Goal: Information Seeking & Learning: Learn about a topic

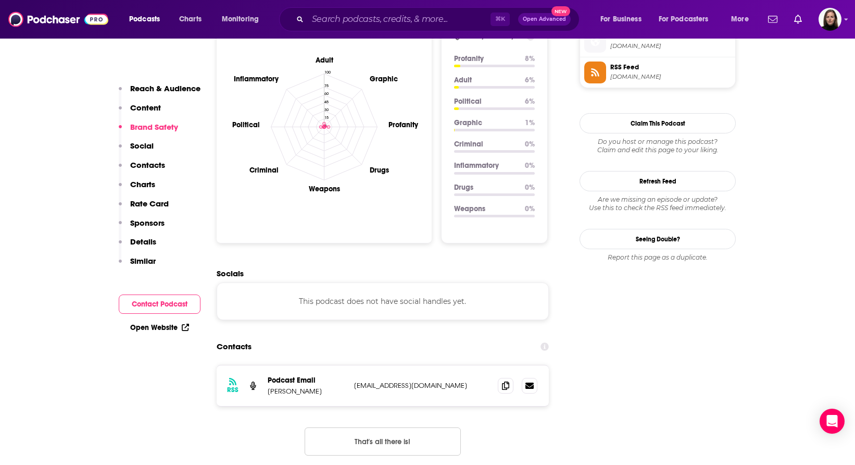
scroll to position [960, 0]
click at [506, 380] on icon at bounding box center [505, 384] width 7 height 8
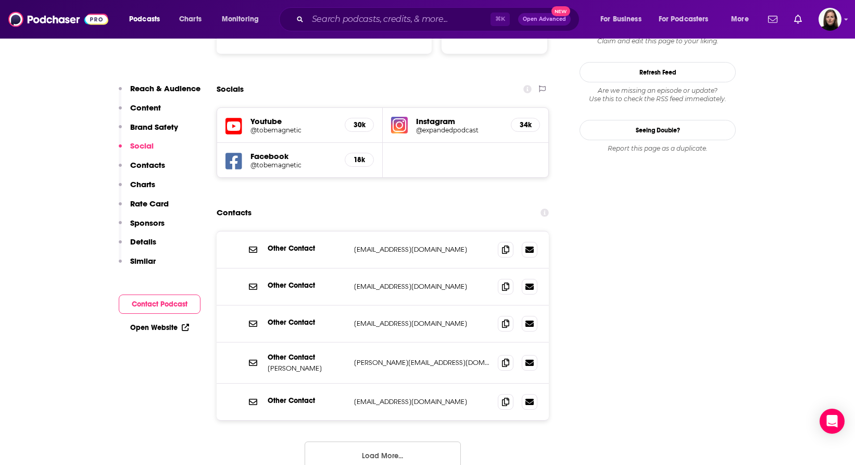
scroll to position [1191, 0]
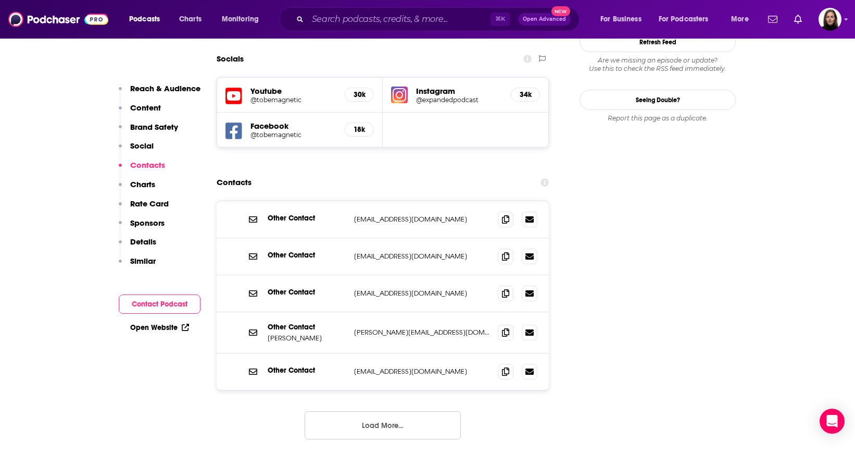
click at [381, 411] on button "Load More..." at bounding box center [383, 425] width 156 height 28
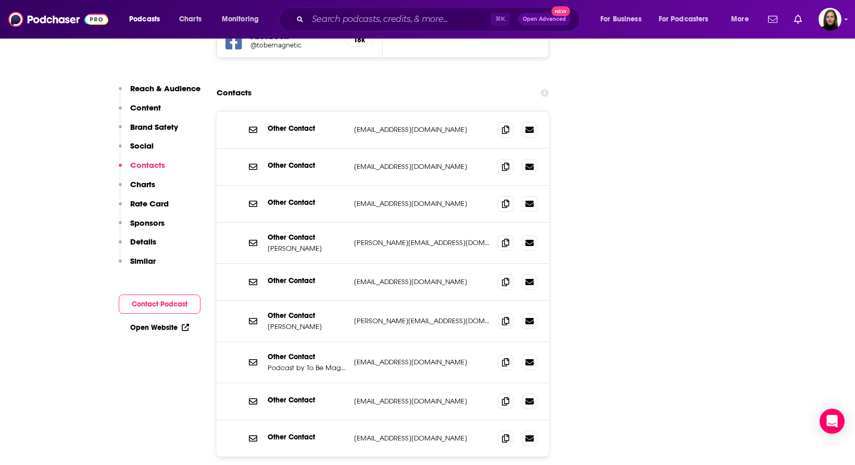
scroll to position [1273, 0]
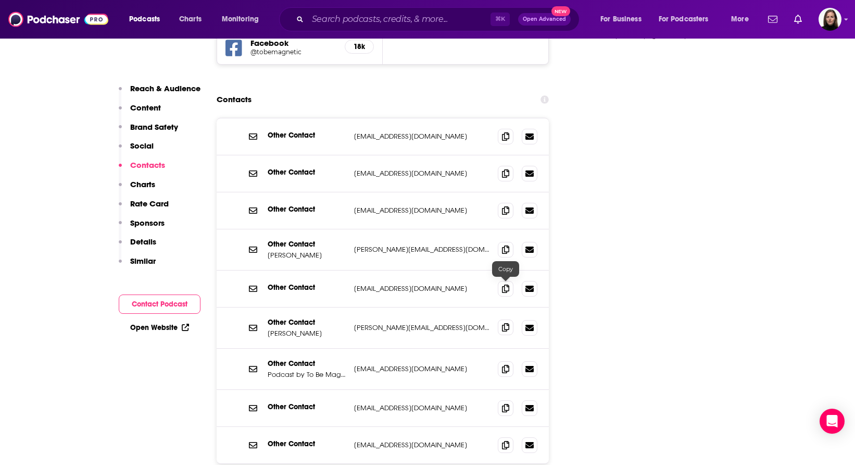
click at [508, 323] on icon at bounding box center [505, 327] width 7 height 8
click at [504, 364] on icon at bounding box center [505, 368] width 7 height 8
click at [508, 364] on icon at bounding box center [505, 368] width 7 height 8
click at [506, 245] on icon at bounding box center [505, 249] width 7 height 8
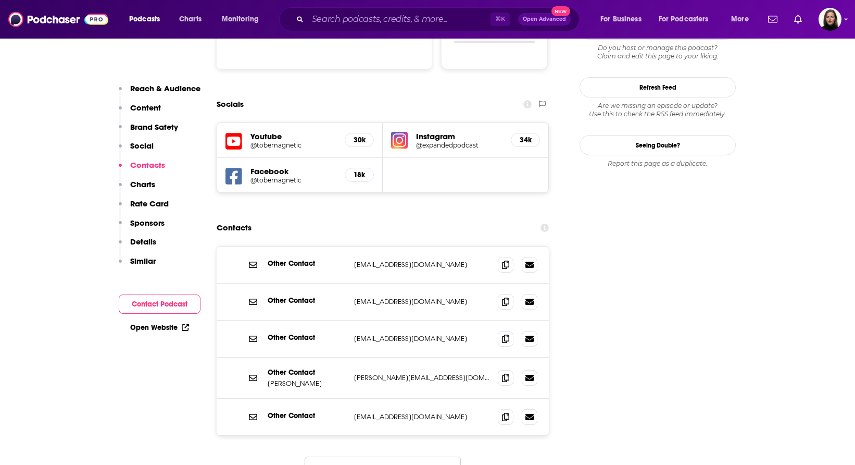
scroll to position [1148, 0]
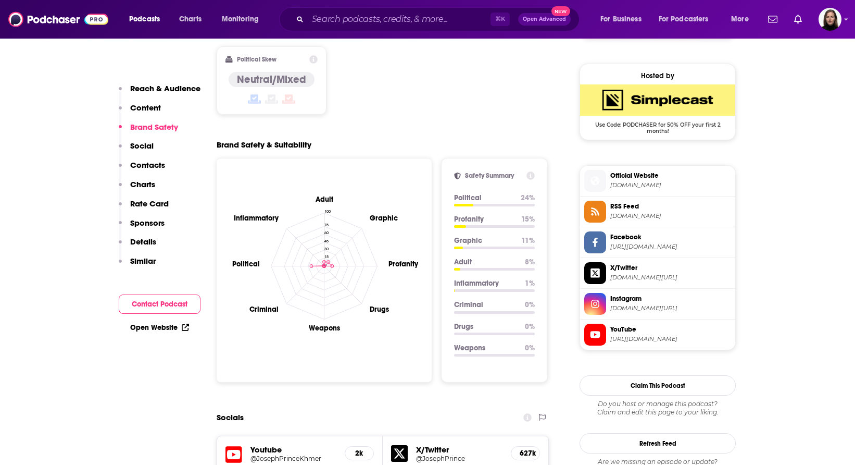
scroll to position [821, 0]
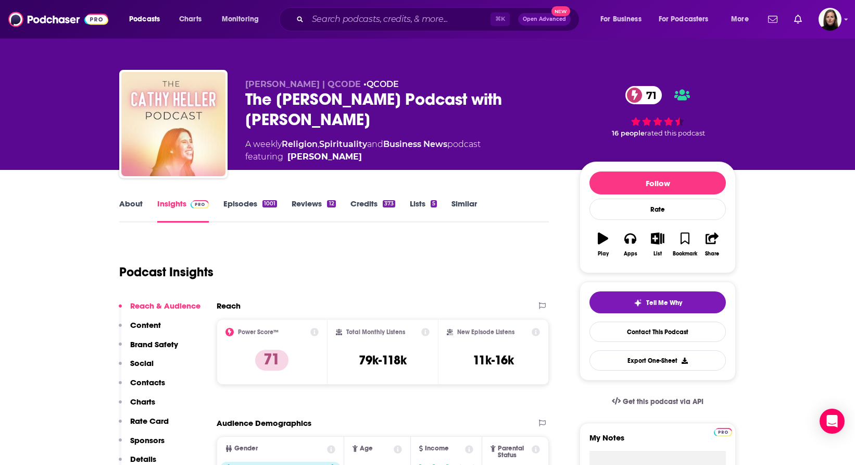
click at [248, 202] on link "Episodes 1001" at bounding box center [250, 210] width 54 height 24
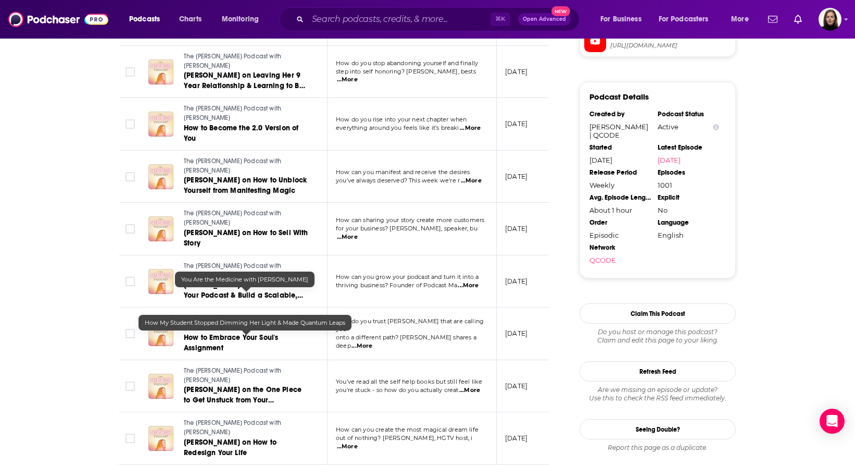
scroll to position [1020, 0]
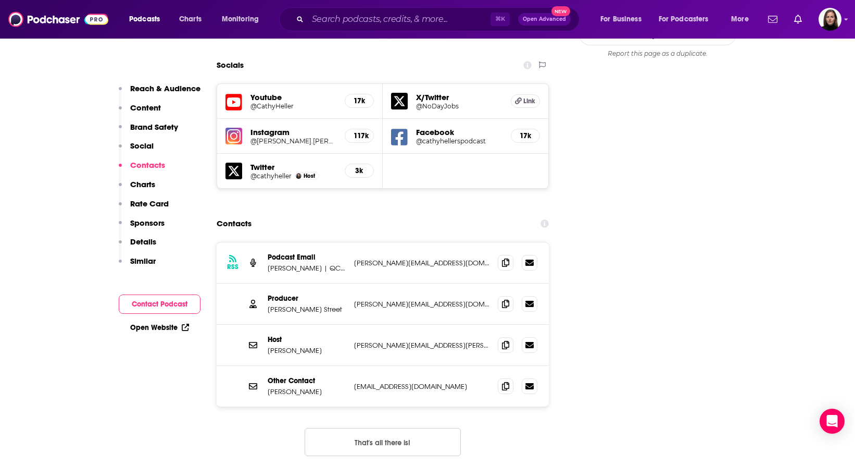
scroll to position [1202, 0]
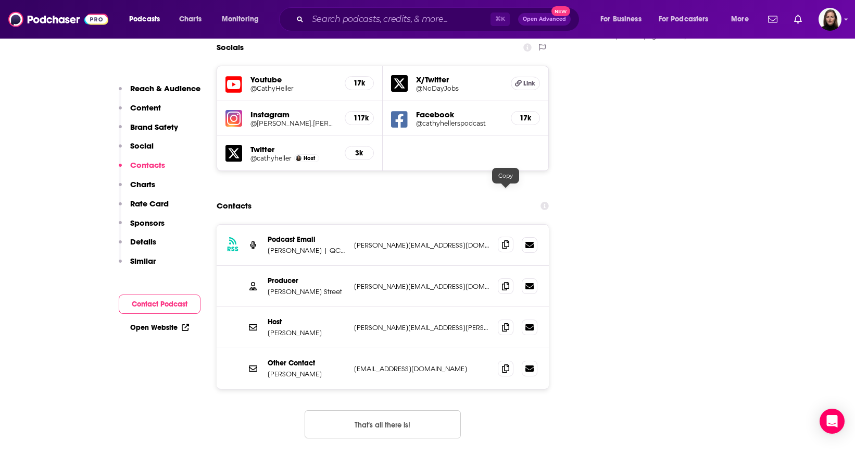
click at [507, 240] on icon at bounding box center [505, 244] width 7 height 8
click at [507, 322] on icon at bounding box center [505, 326] width 7 height 8
click at [508, 281] on icon at bounding box center [505, 285] width 7 height 8
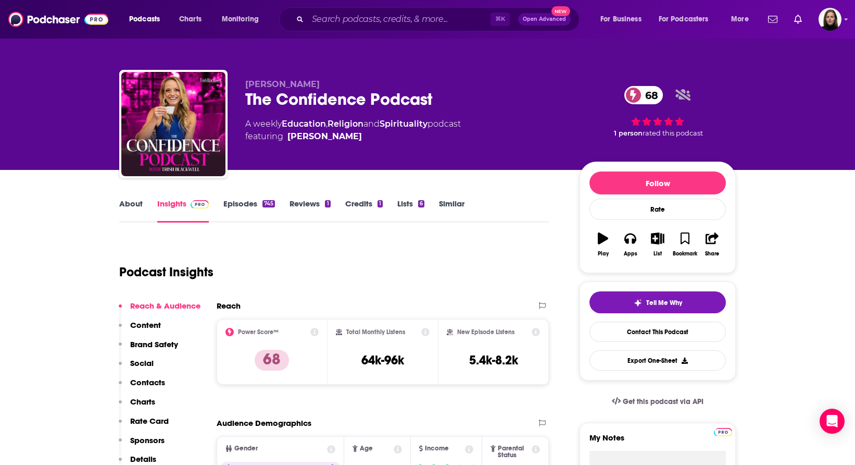
click at [236, 205] on link "Episodes 745" at bounding box center [249, 210] width 52 height 24
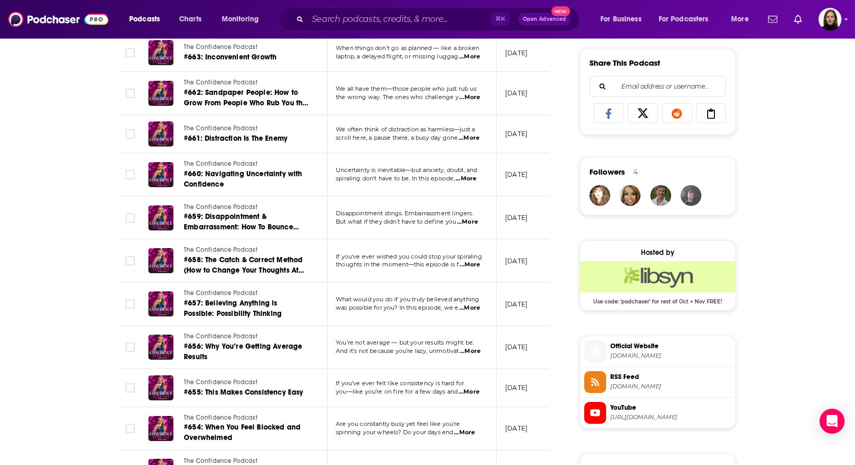
scroll to position [646, 0]
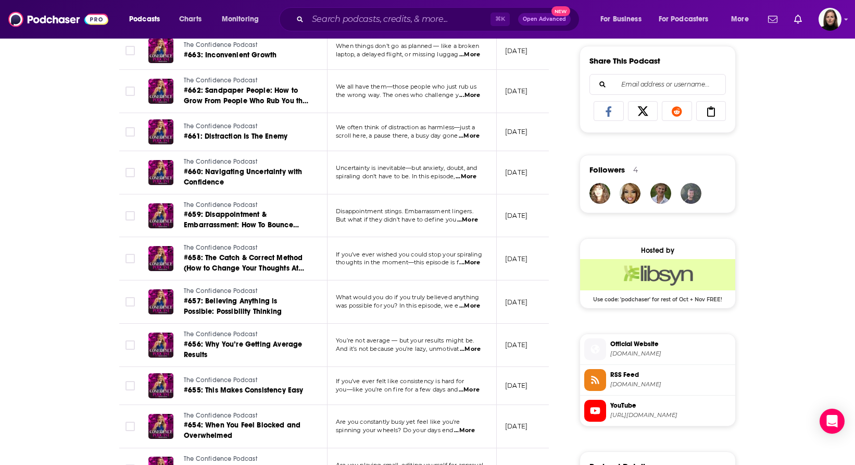
click at [384, 295] on span "What would you do if you truly believed anything" at bounding box center [407, 296] width 143 height 7
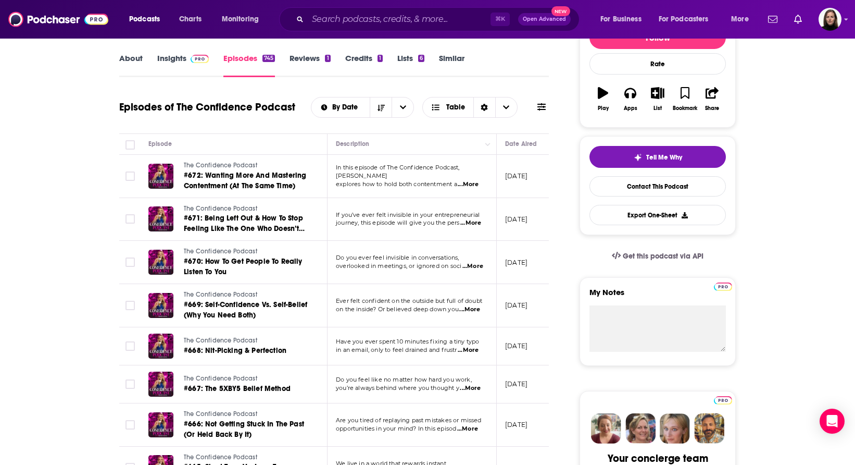
scroll to position [0, 0]
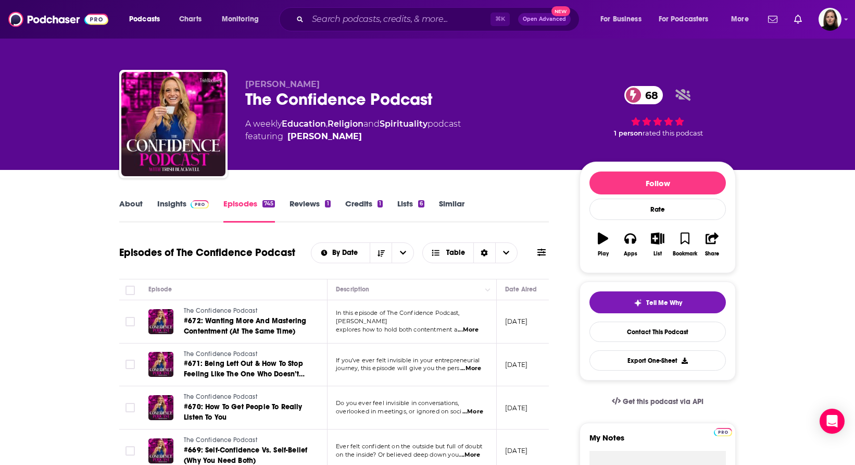
click at [180, 202] on link "Insights" at bounding box center [183, 210] width 52 height 24
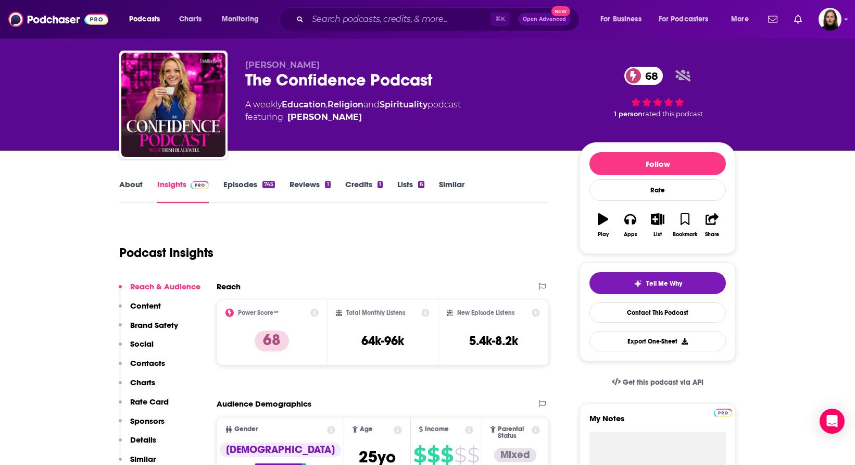
scroll to position [17, 0]
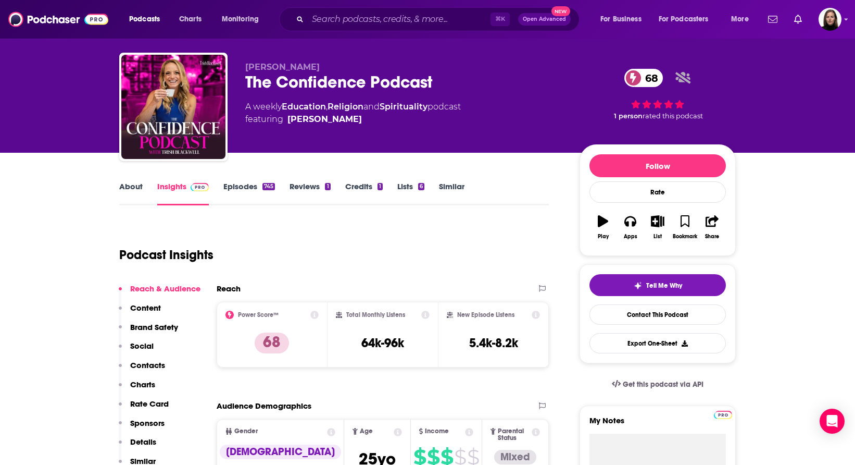
click at [302, 185] on link "Reviews 1" at bounding box center [310, 193] width 41 height 24
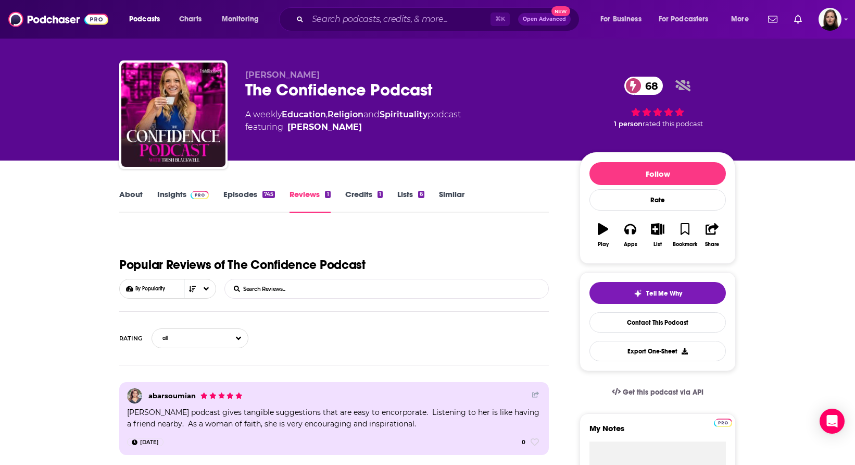
scroll to position [10, 0]
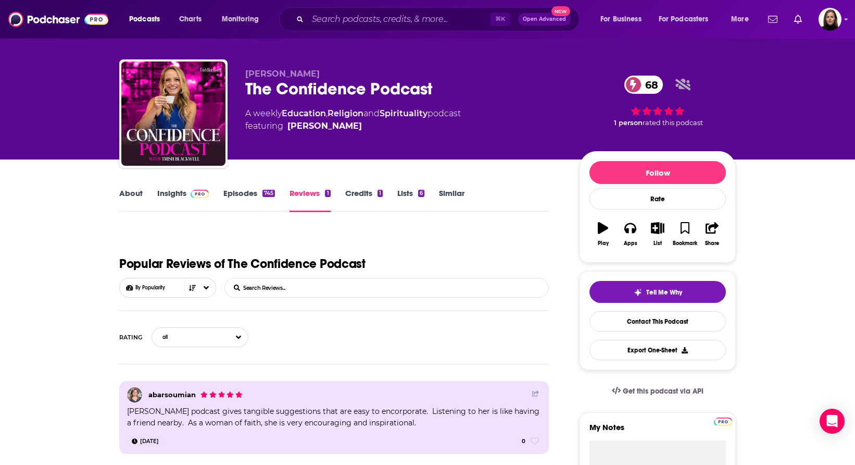
click at [242, 191] on link "Episodes 745" at bounding box center [249, 200] width 52 height 24
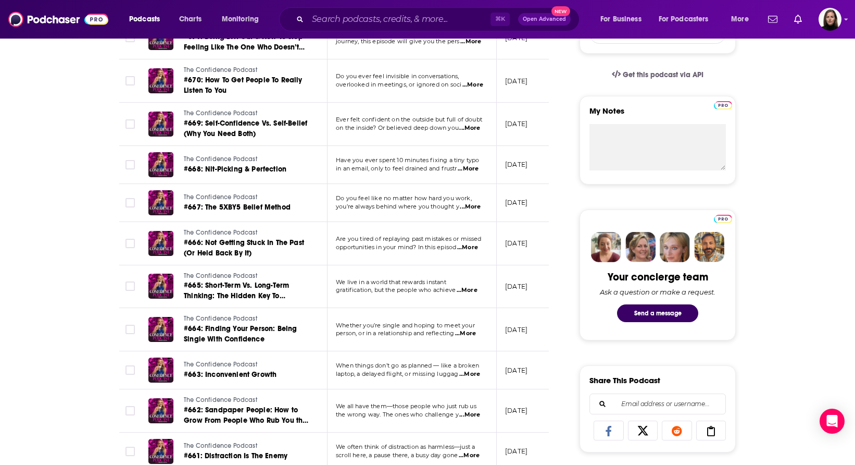
scroll to position [327, 0]
click at [254, 277] on span "The Confidence Podcast" at bounding box center [220, 274] width 73 height 7
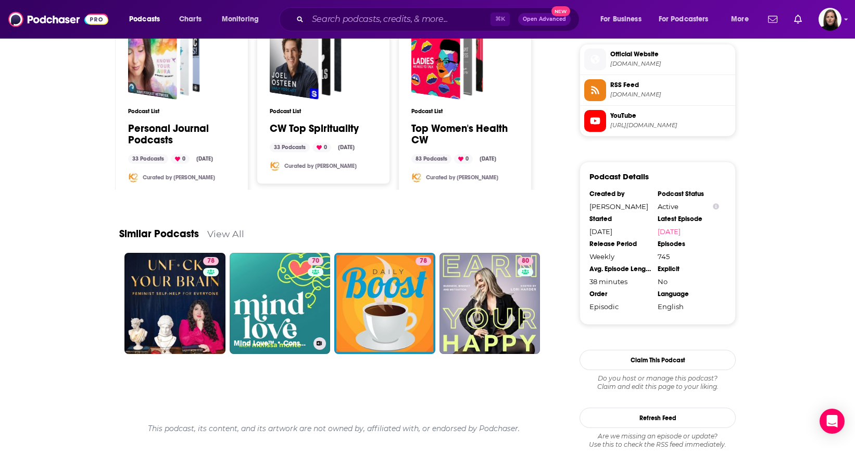
scroll to position [980, 0]
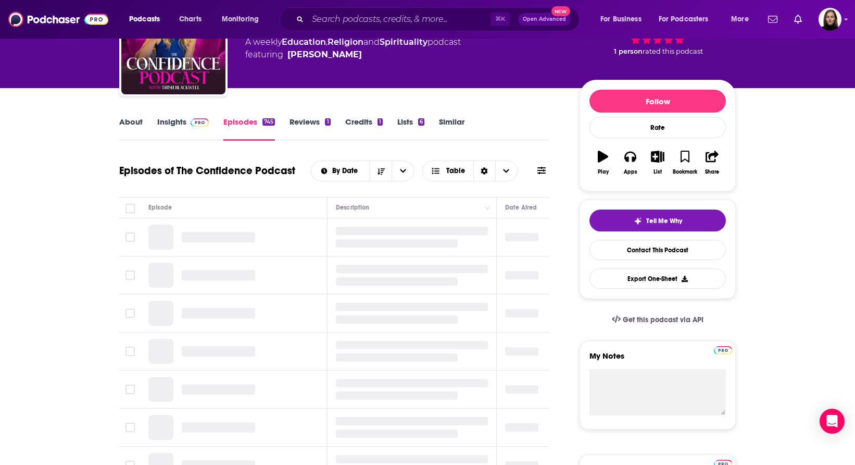
scroll to position [82, 0]
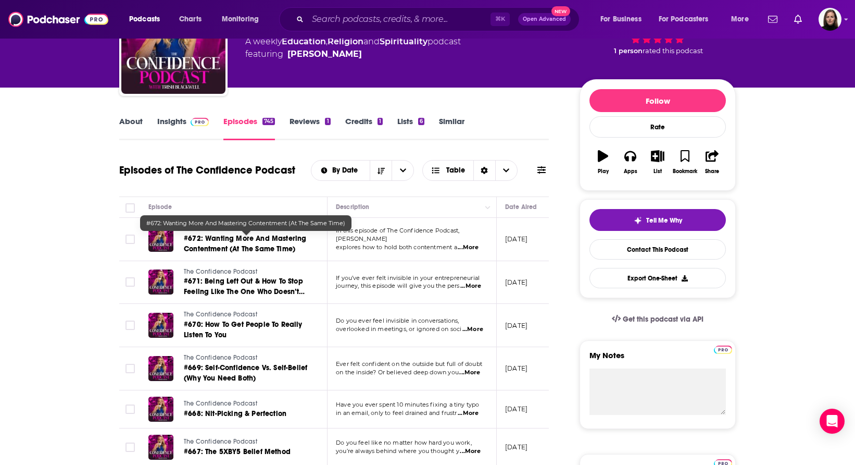
click at [271, 236] on span "#672: Wanting More And Mastering Contentment (At The Same Time)" at bounding box center [245, 243] width 122 height 19
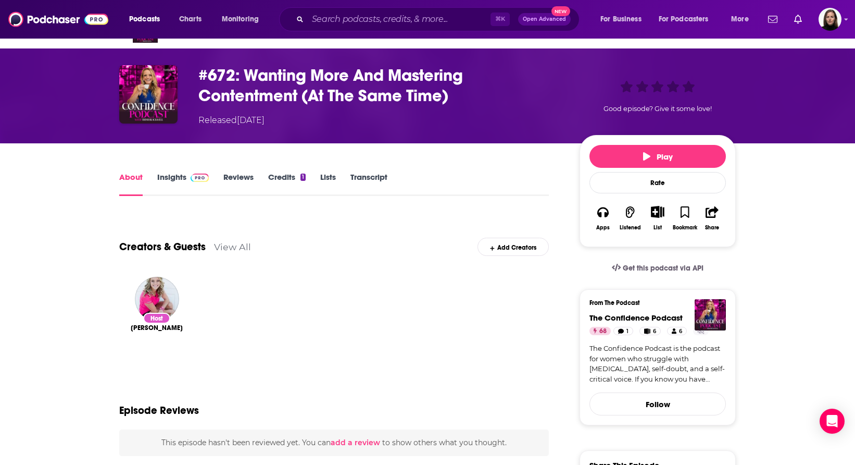
scroll to position [27, 0]
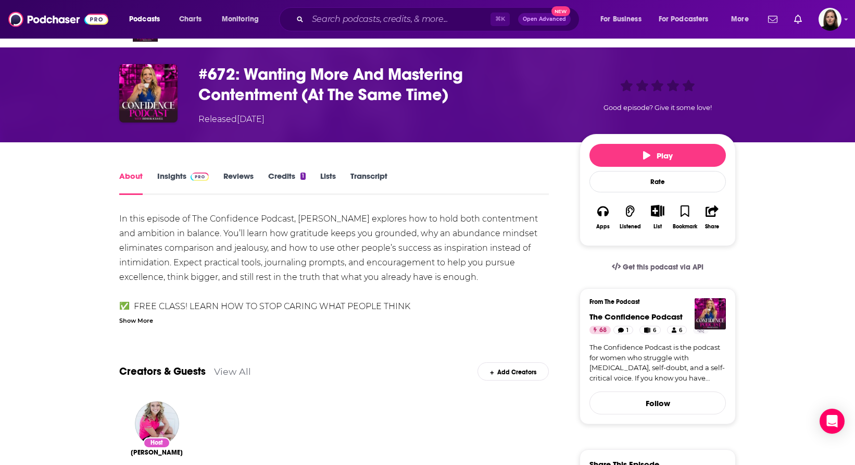
click at [236, 368] on link "View All" at bounding box center [232, 371] width 37 height 11
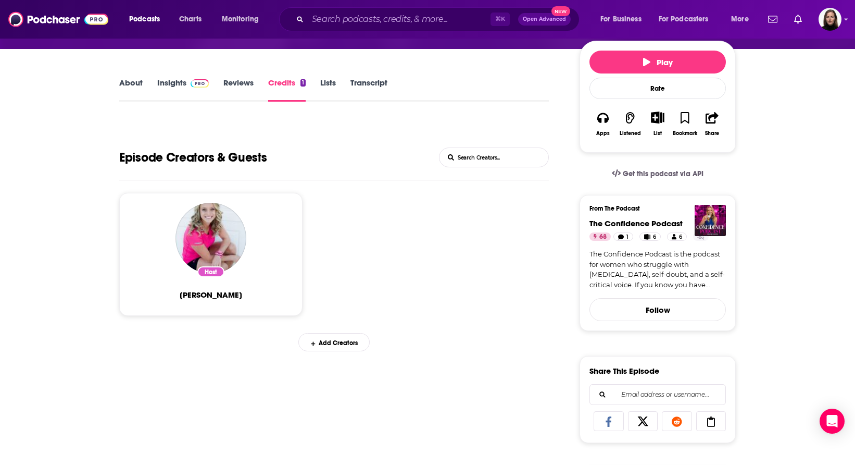
scroll to position [6, 0]
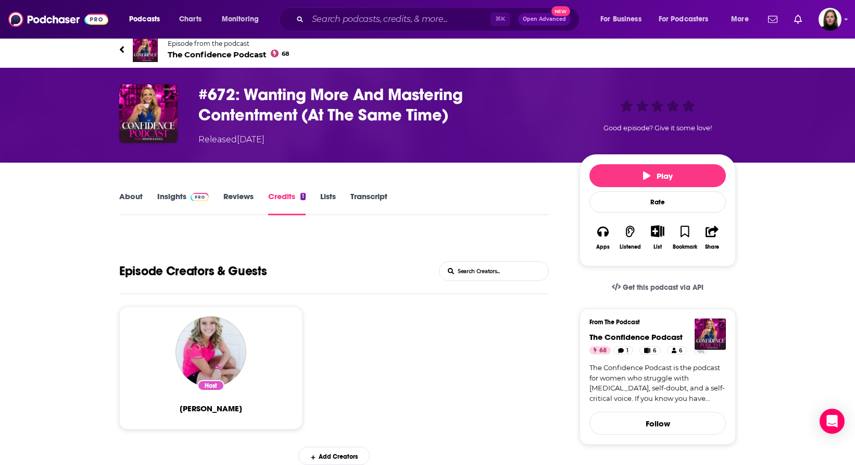
click at [333, 195] on link "Lists" at bounding box center [328, 203] width 16 height 24
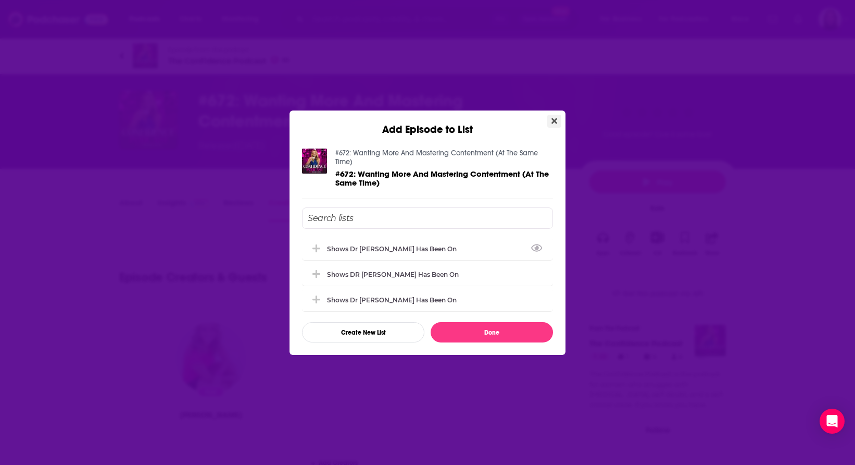
click at [554, 121] on icon "Close" at bounding box center [555, 121] width 6 height 6
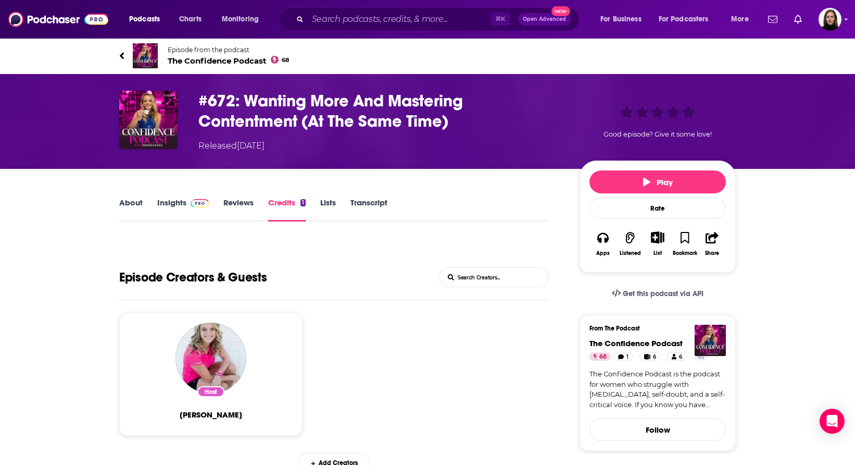
click at [137, 202] on link "About" at bounding box center [130, 209] width 23 height 24
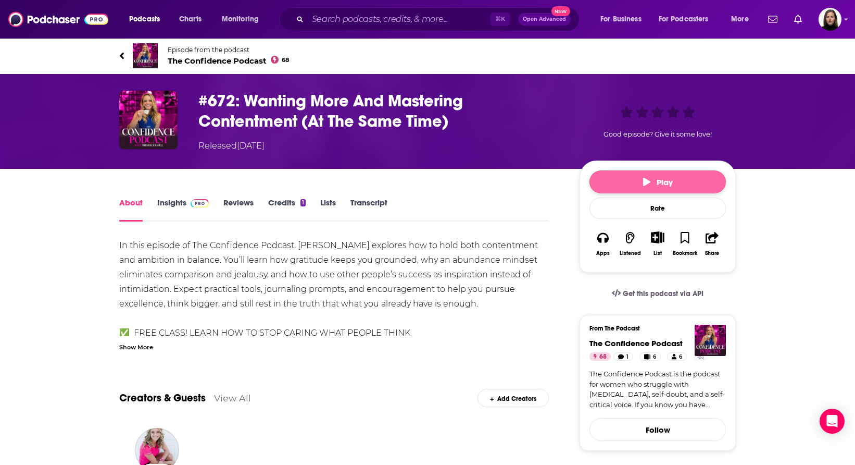
click at [660, 177] on button "Play" at bounding box center [658, 181] width 136 height 23
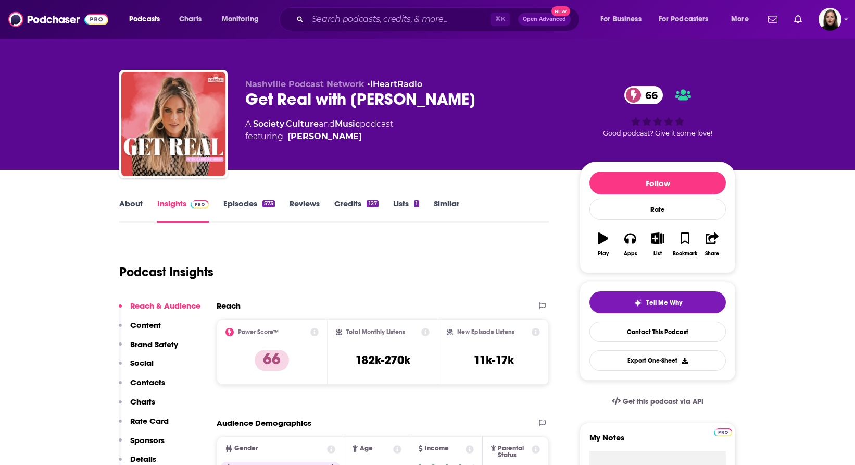
click at [172, 203] on link "Insights" at bounding box center [183, 210] width 52 height 24
click at [241, 205] on link "Episodes 573" at bounding box center [249, 210] width 52 height 24
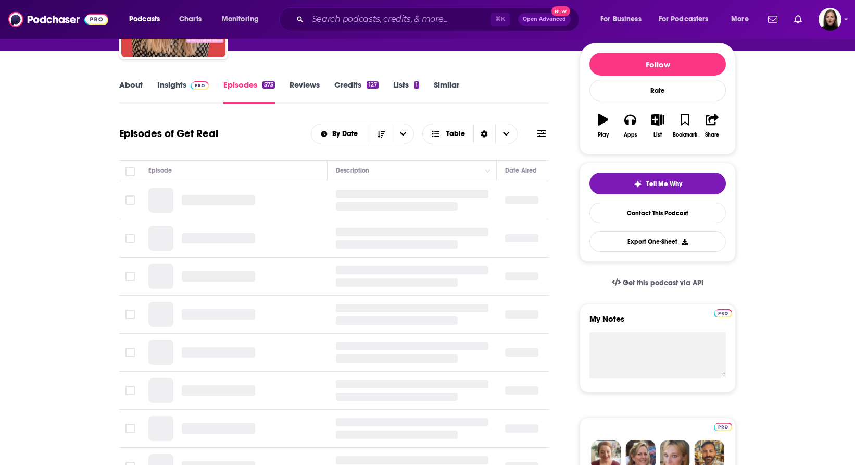
scroll to position [119, 0]
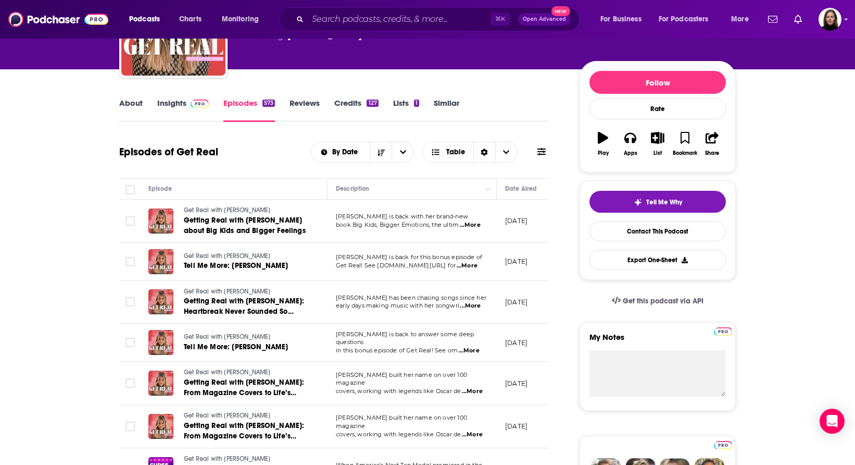
scroll to position [84, 0]
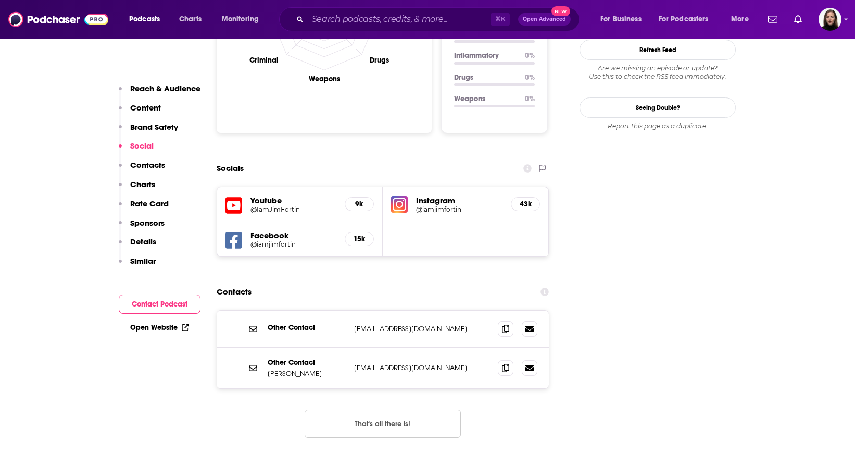
scroll to position [1082, 0]
click at [509, 359] on span at bounding box center [506, 367] width 16 height 16
click at [507, 323] on icon at bounding box center [505, 327] width 7 height 8
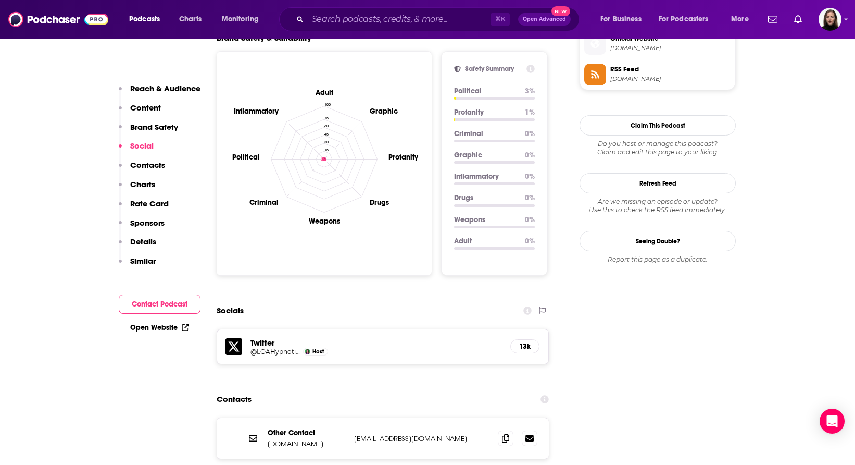
scroll to position [942, 0]
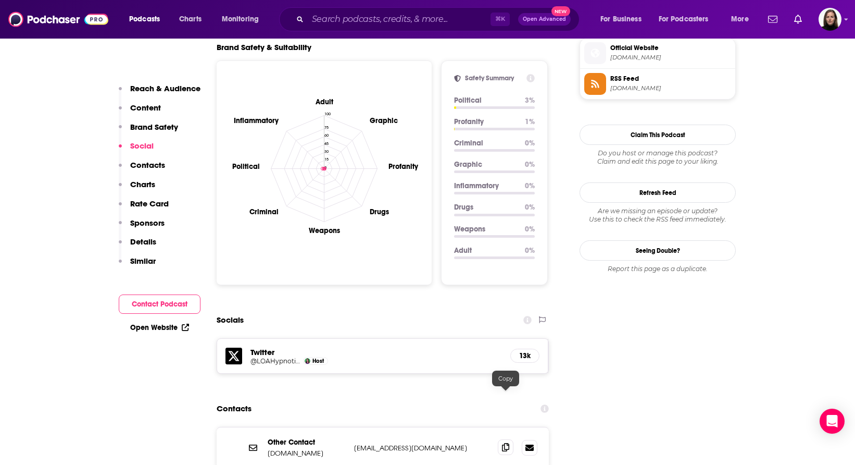
click at [505, 443] on icon at bounding box center [505, 447] width 7 height 8
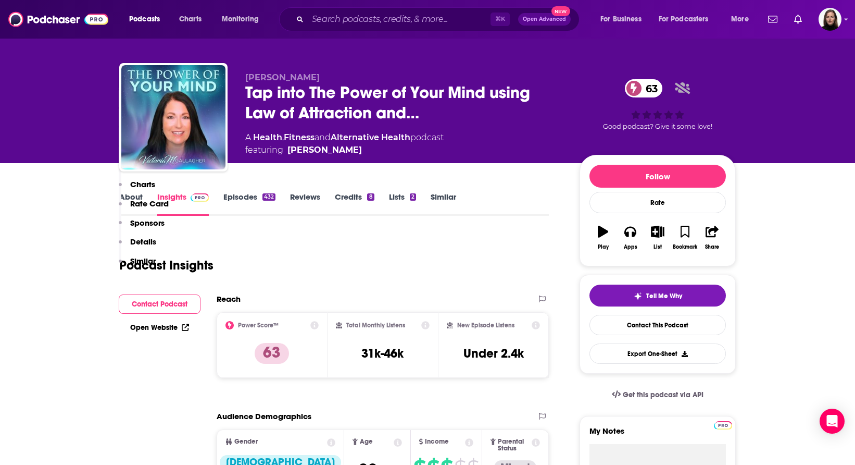
scroll to position [0, 0]
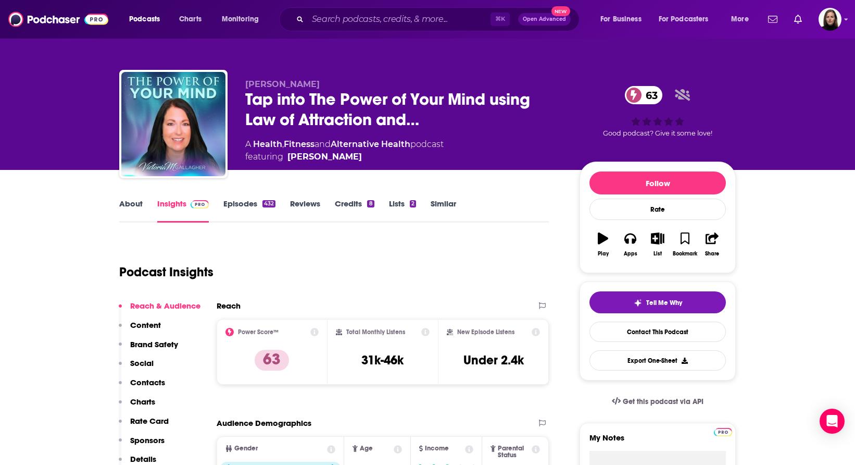
click at [244, 204] on link "Episodes 432" at bounding box center [249, 210] width 52 height 24
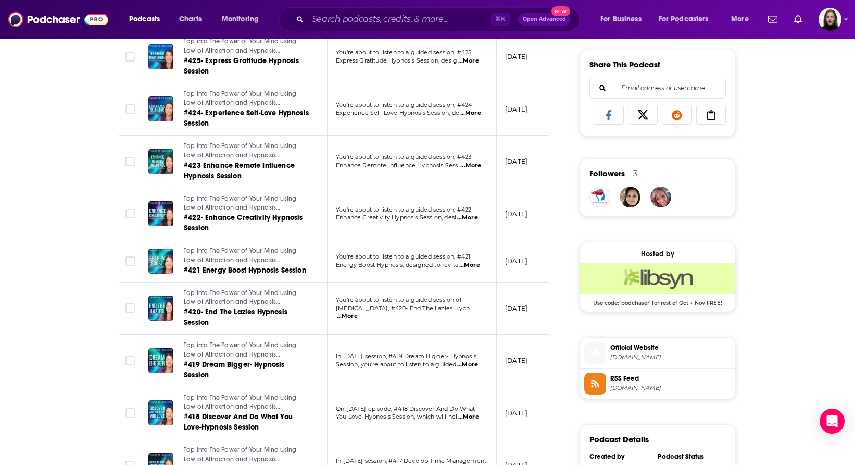
scroll to position [646, 0]
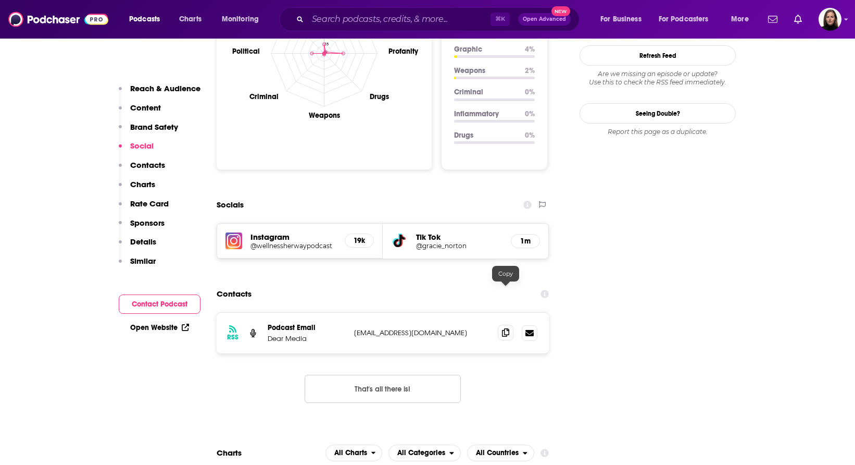
scroll to position [1045, 0]
click at [507, 328] on icon at bounding box center [505, 332] width 7 height 8
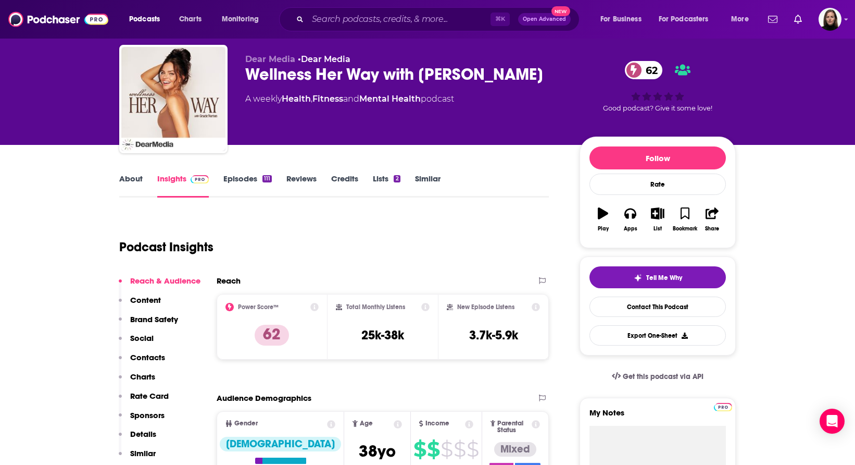
scroll to position [0, 0]
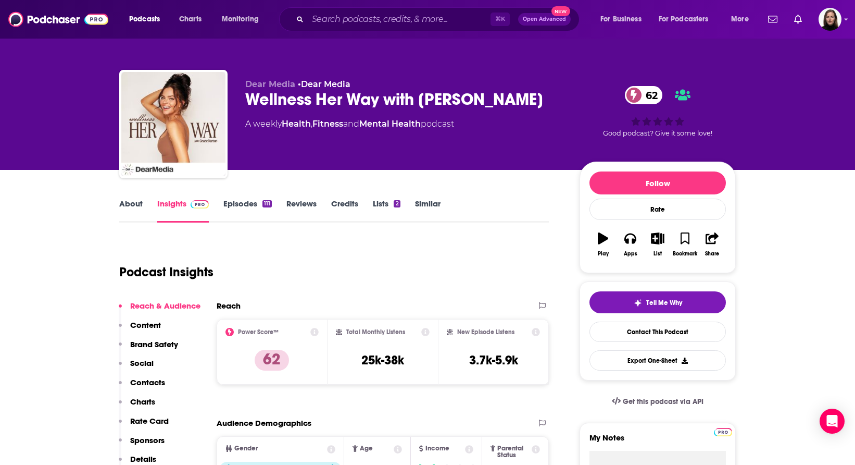
click at [242, 202] on link "Episodes 111" at bounding box center [247, 210] width 48 height 24
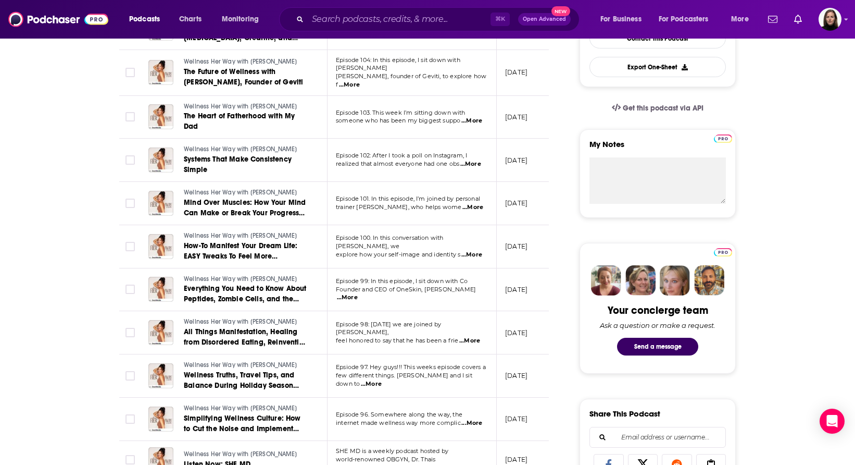
scroll to position [296, 0]
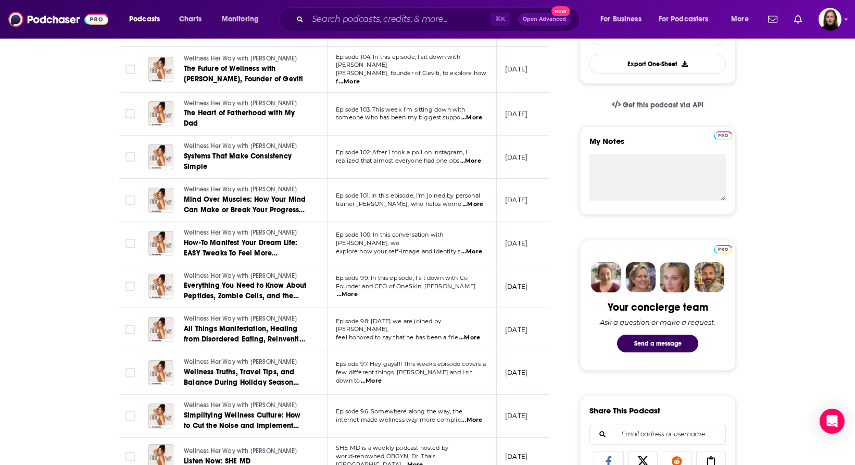
click at [370, 333] on span "feel honored to say that he has been a frie" at bounding box center [397, 336] width 122 height 7
click at [360, 367] on span "Epsiode 97. Hey guys!!! This weeks episode covers a" at bounding box center [411, 363] width 150 height 7
click at [359, 416] on span "internet made wellness way more complic" at bounding box center [398, 419] width 125 height 7
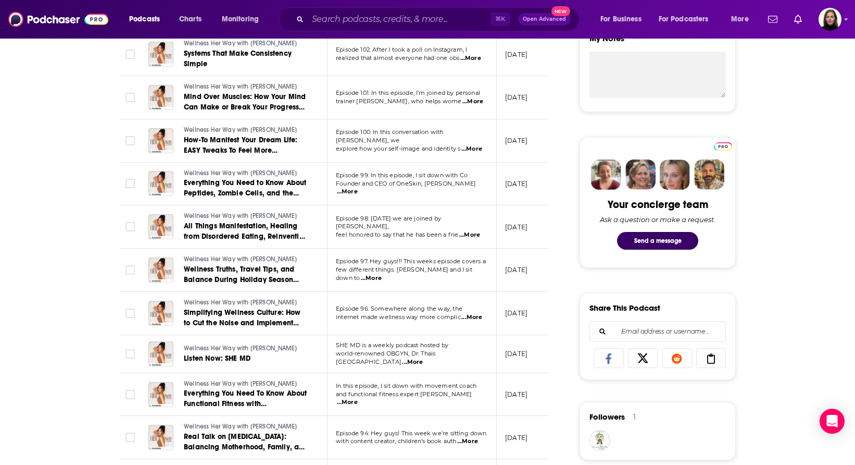
scroll to position [399, 0]
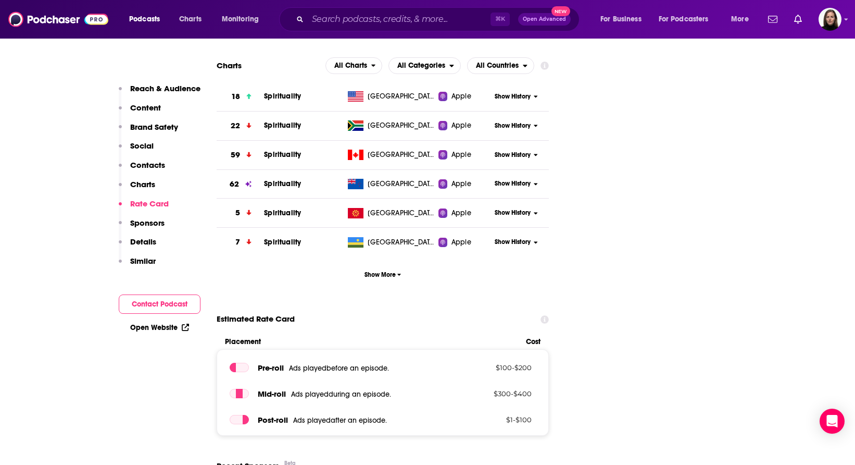
scroll to position [1242, 0]
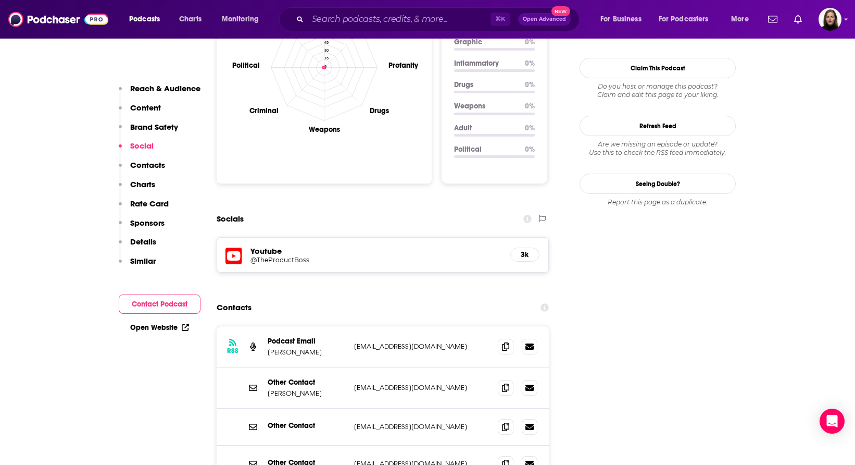
scroll to position [1041, 0]
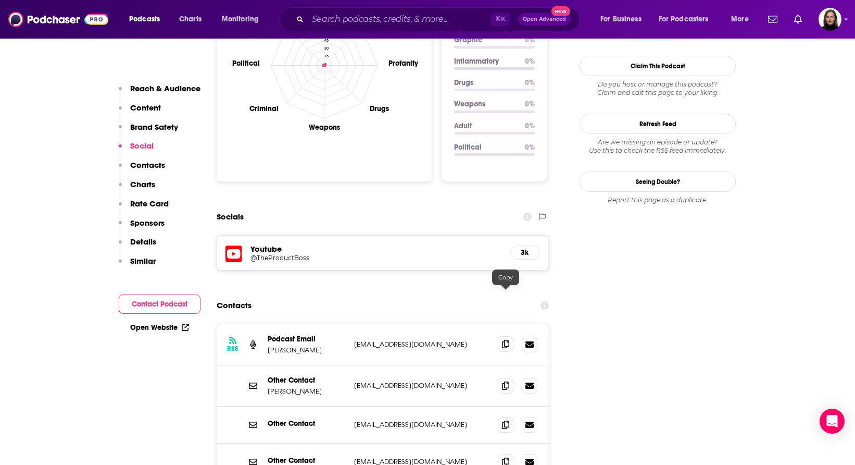
click at [504, 340] on icon at bounding box center [505, 344] width 7 height 8
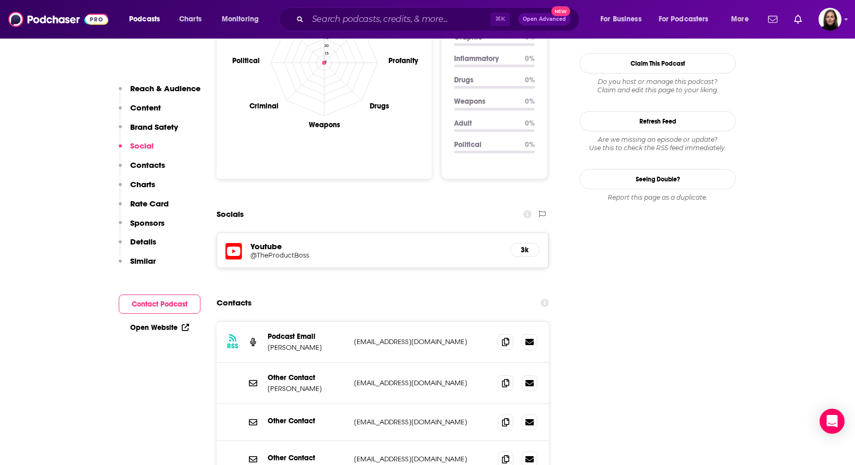
scroll to position [1046, 0]
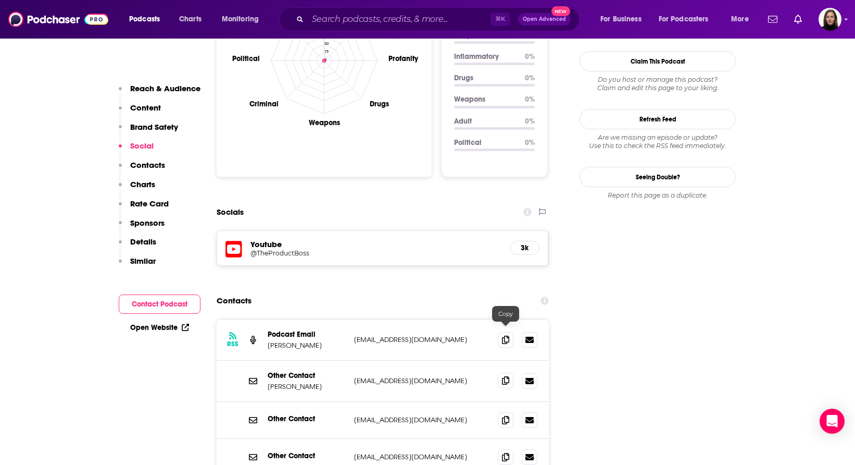
click at [508, 376] on icon at bounding box center [505, 380] width 7 height 8
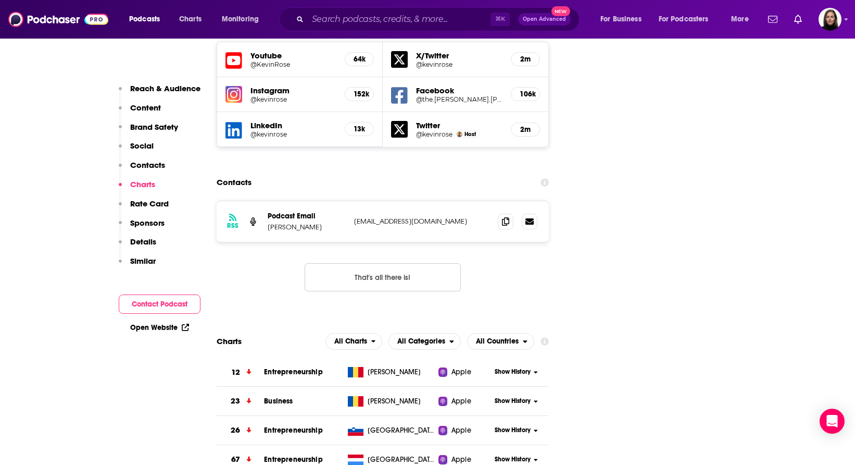
scroll to position [1275, 0]
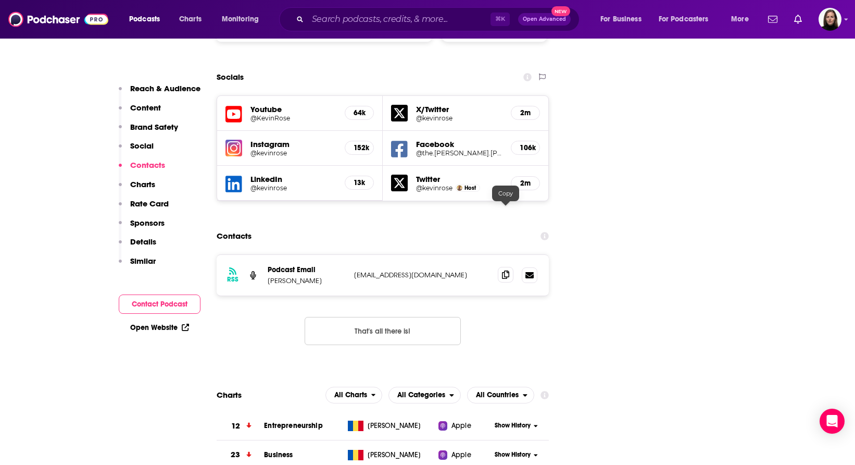
click at [506, 270] on icon at bounding box center [505, 274] width 7 height 8
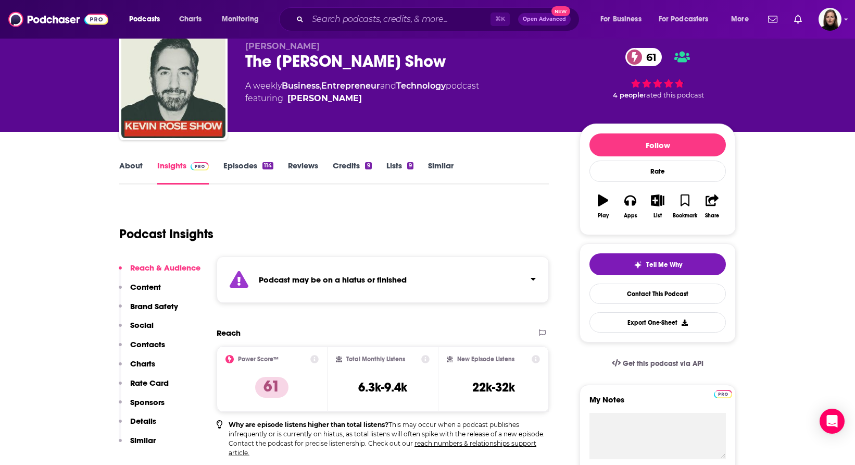
scroll to position [0, 0]
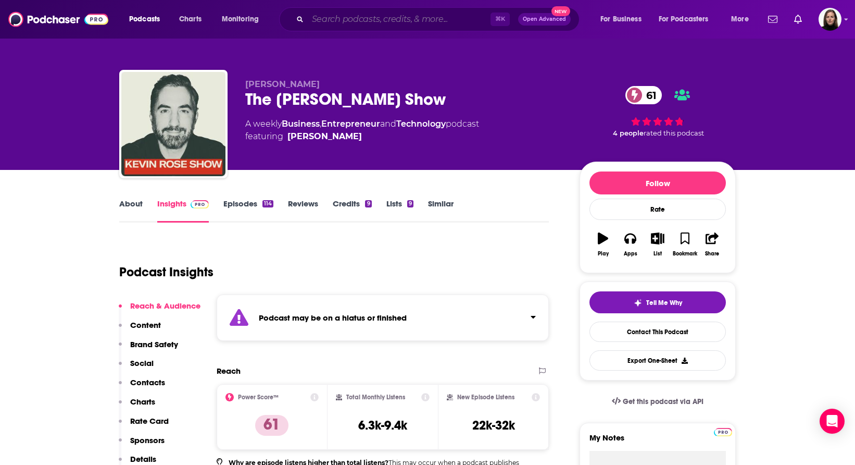
click at [328, 16] on input "Search podcasts, credits, & more..." at bounding box center [399, 19] width 183 height 17
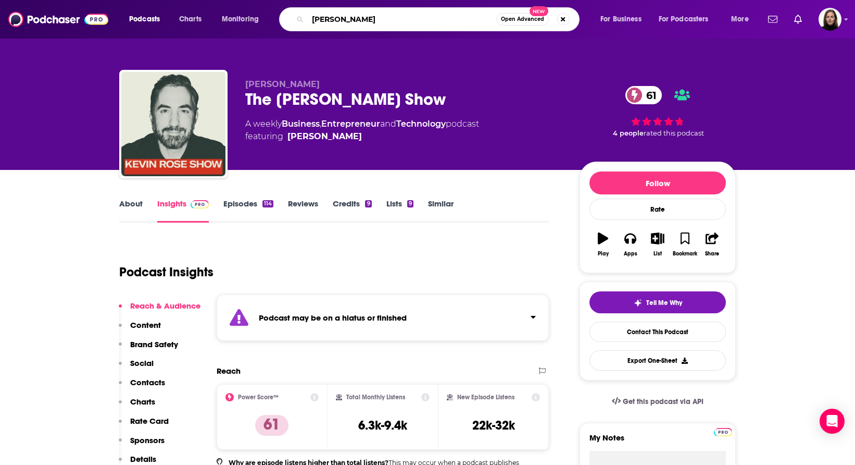
type input "[PERSON_NAME]"
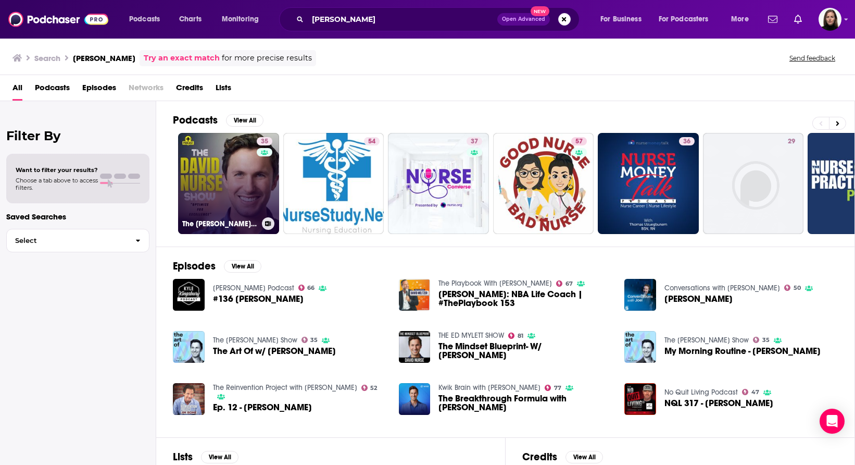
click at [241, 211] on link "35 The [PERSON_NAME] Show" at bounding box center [228, 183] width 101 height 101
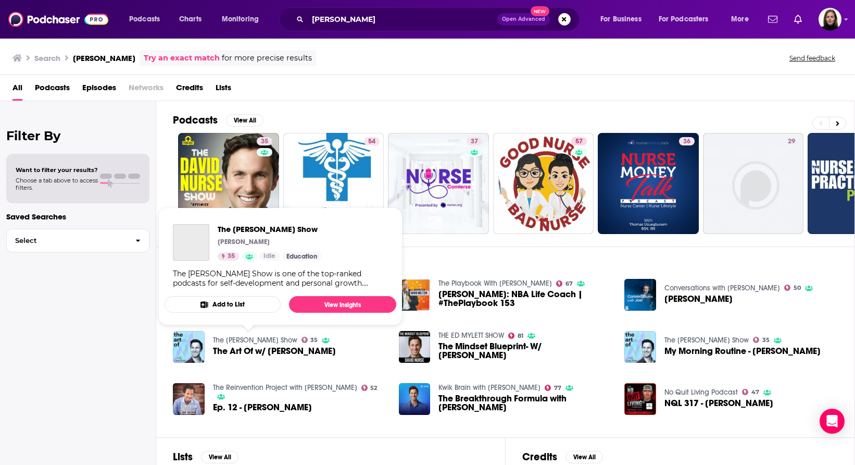
click at [224, 337] on link "The [PERSON_NAME] Show" at bounding box center [255, 339] width 84 height 9
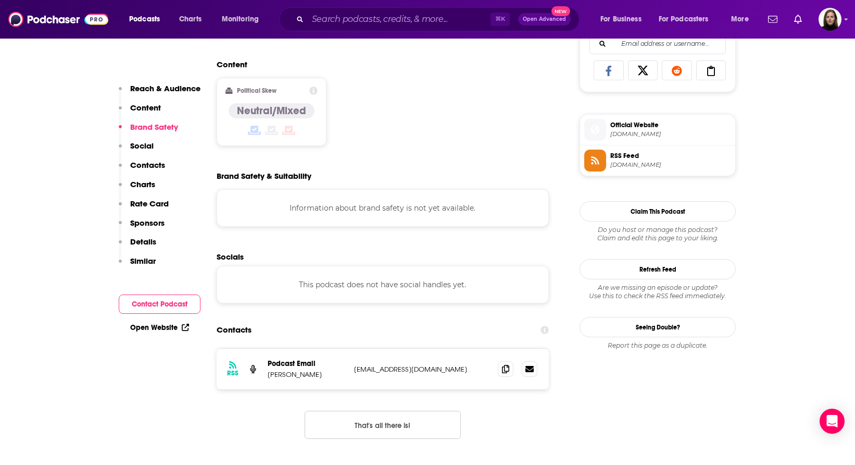
scroll to position [704, 0]
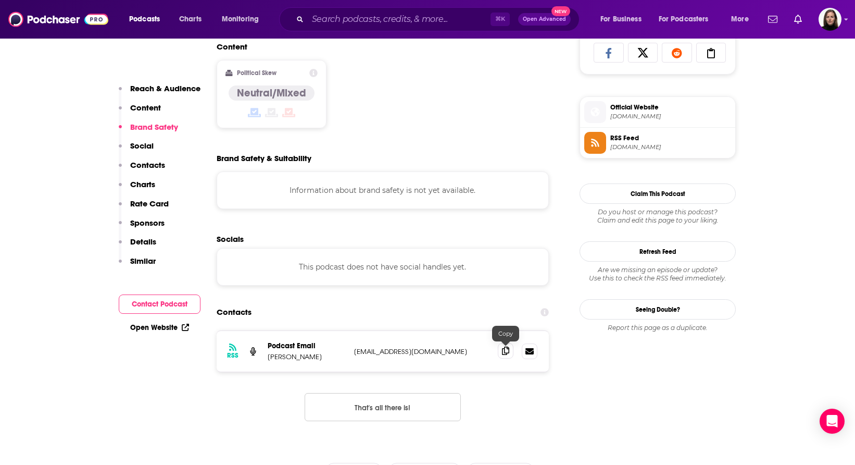
click at [506, 355] on icon at bounding box center [505, 350] width 7 height 8
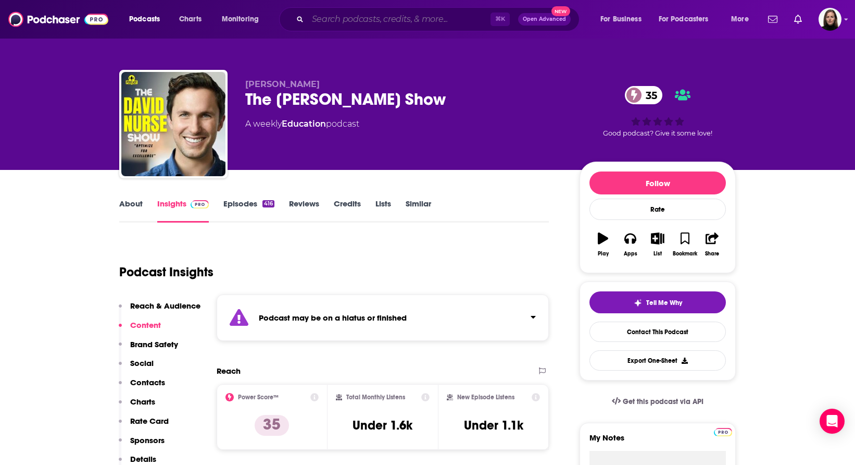
click at [323, 21] on input "Search podcasts, credits, & more..." at bounding box center [399, 19] width 183 height 17
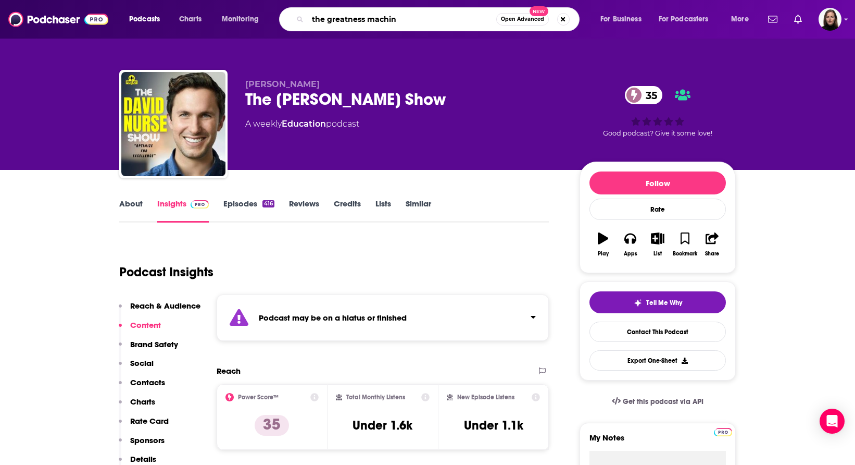
type input "the greatness machine"
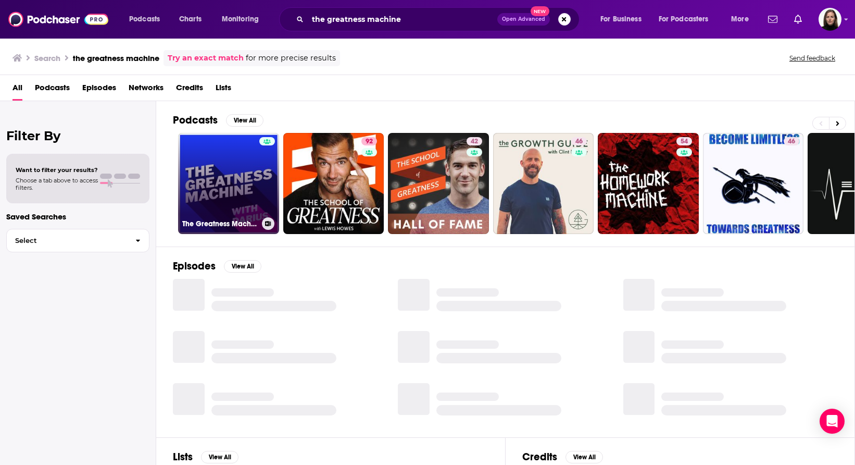
click at [220, 209] on link "The Greatness Machine" at bounding box center [228, 183] width 101 height 101
